Goal: Task Accomplishment & Management: Manage account settings

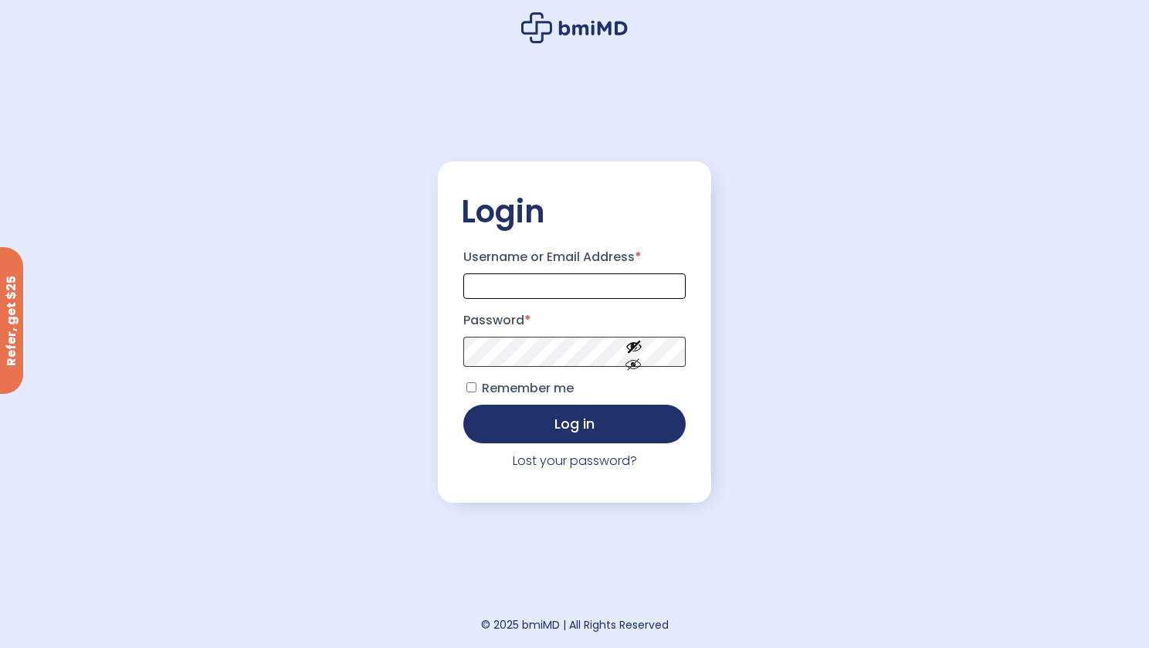
click at [543, 277] on input "Username or Email Address *" at bounding box center [574, 285] width 222 height 25
type input "**********"
click at [636, 373] on button "Show password" at bounding box center [634, 377] width 86 height 53
click at [550, 422] on button "Log in" at bounding box center [574, 422] width 222 height 39
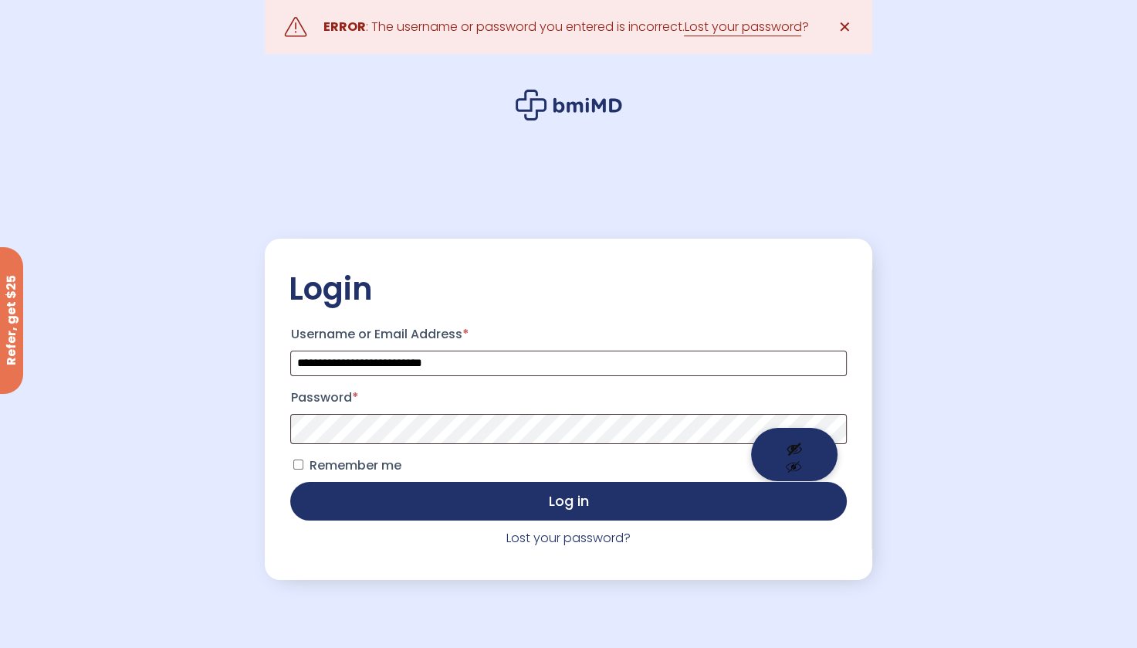
click at [791, 444] on button "Show password" at bounding box center [794, 454] width 86 height 53
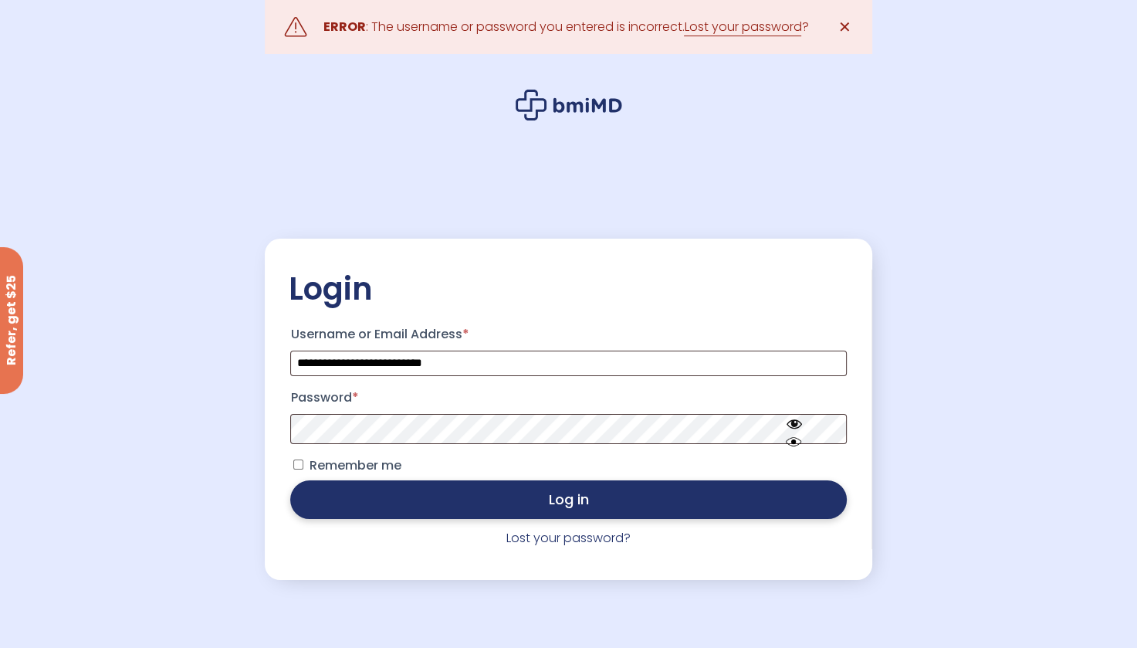
click at [610, 514] on button "Log in" at bounding box center [568, 499] width 556 height 39
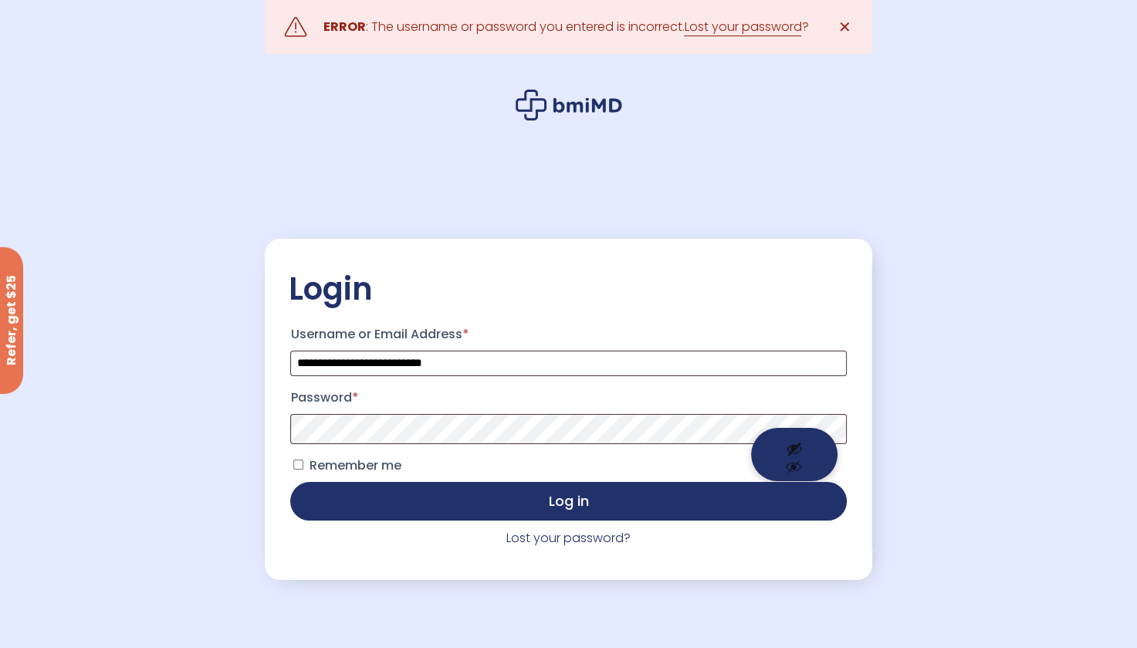
click at [808, 438] on button "Show password" at bounding box center [794, 454] width 86 height 53
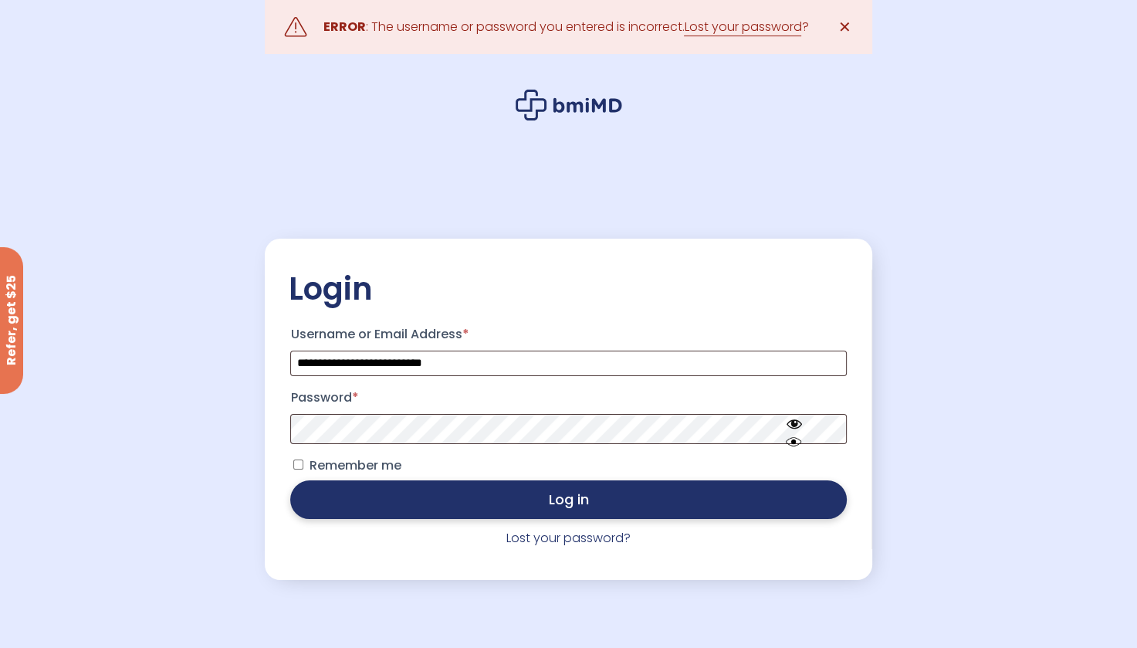
click at [508, 500] on button "Log in" at bounding box center [568, 499] width 556 height 39
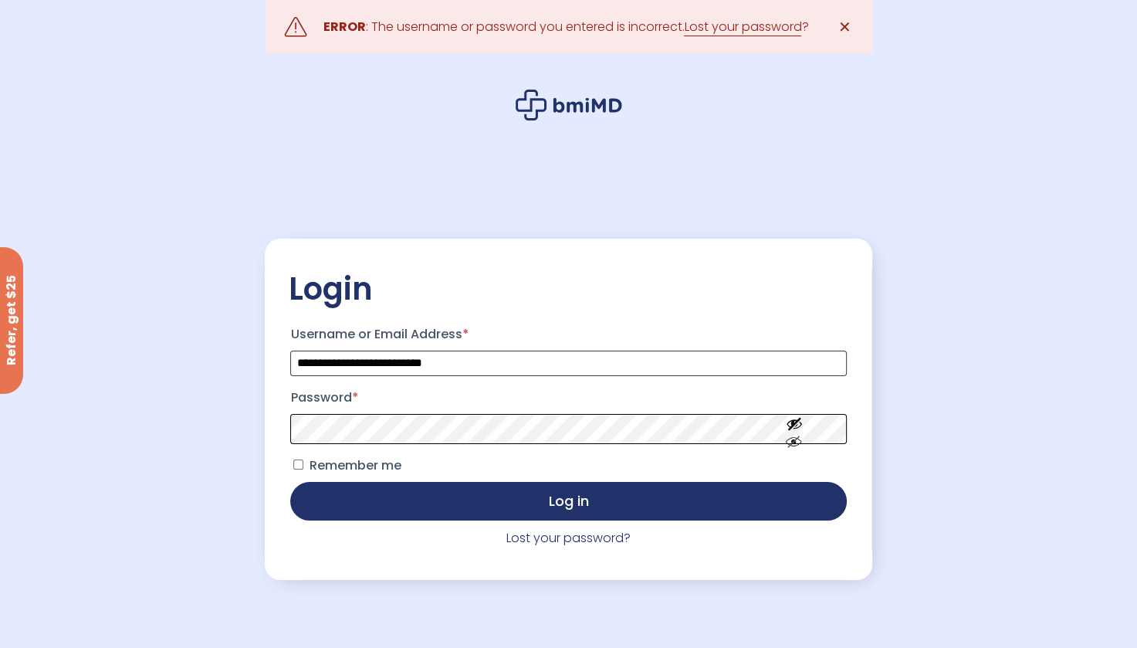
click at [290, 482] on button "Log in" at bounding box center [568, 501] width 556 height 39
click at [545, 537] on link "Lost your password?" at bounding box center [568, 538] width 124 height 18
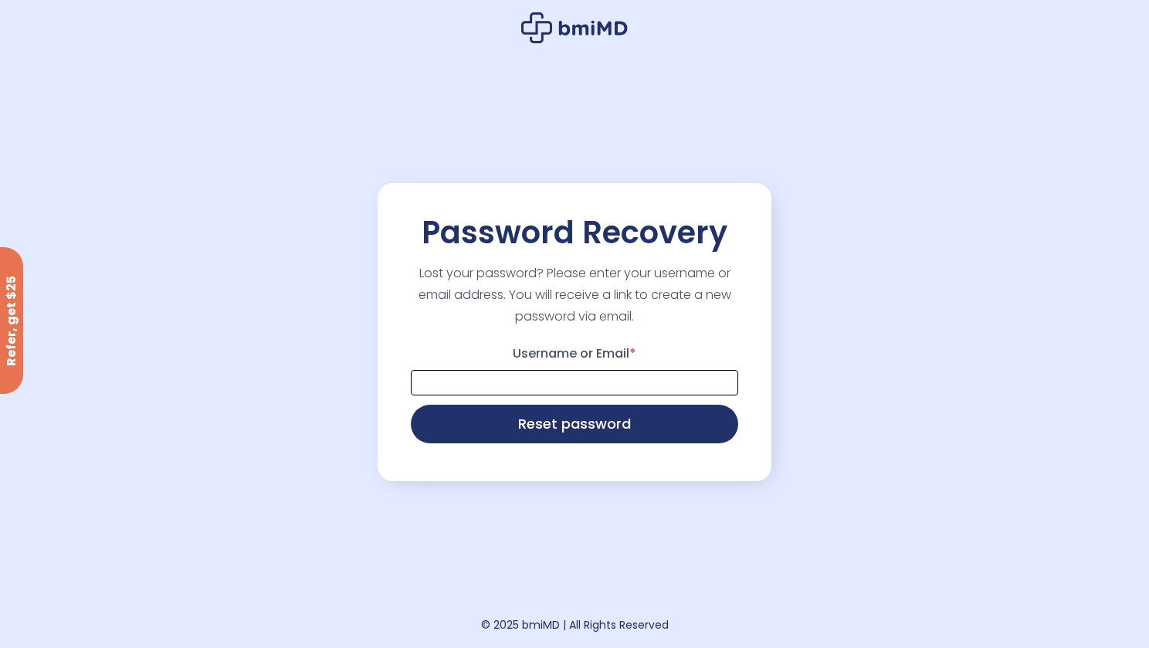
click at [488, 378] on input "Username or Email *" at bounding box center [574, 382] width 327 height 25
type input "**********"
click at [535, 416] on button "Reset password" at bounding box center [574, 422] width 327 height 39
